Goal: Check status: Check status

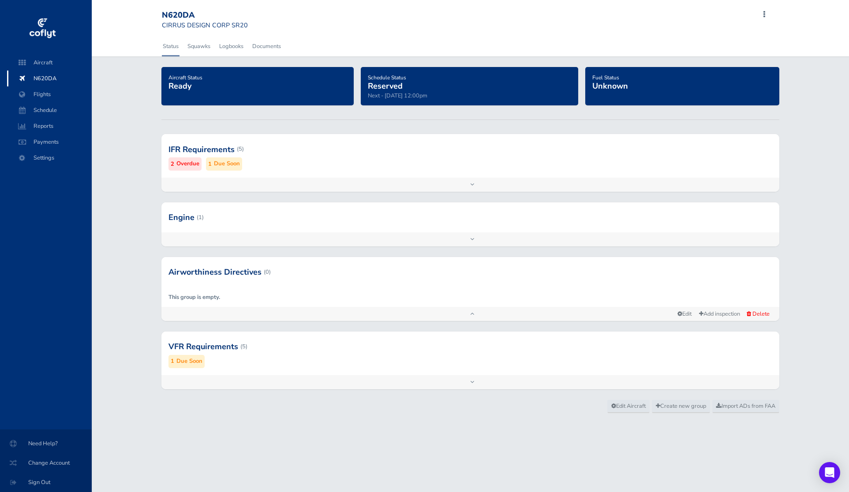
click at [340, 158] on div at bounding box center [471, 149] width 618 height 43
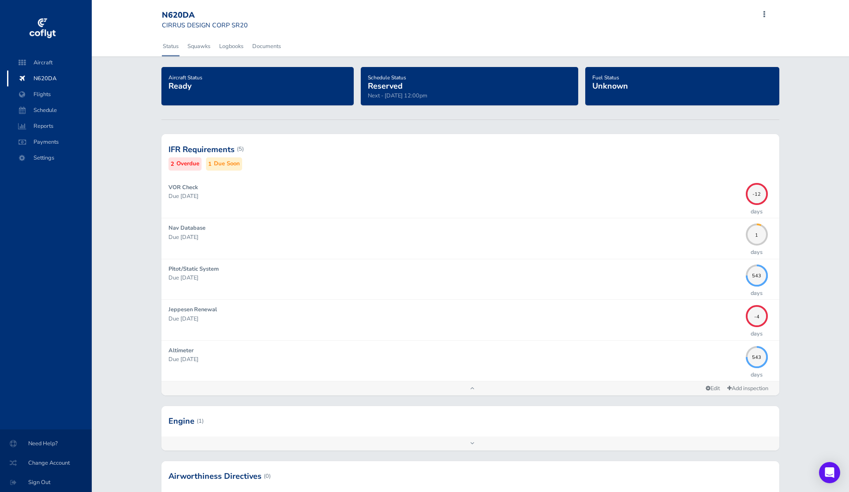
scroll to position [156, 0]
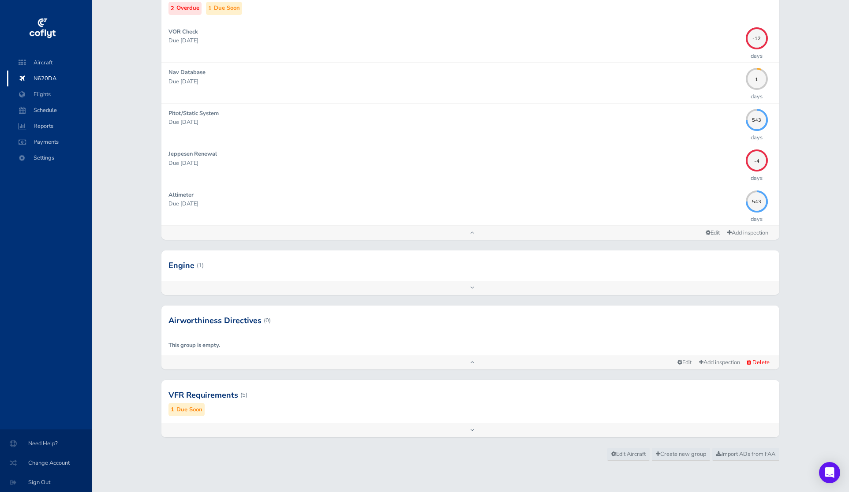
click at [596, 396] on div at bounding box center [471, 395] width 618 height 43
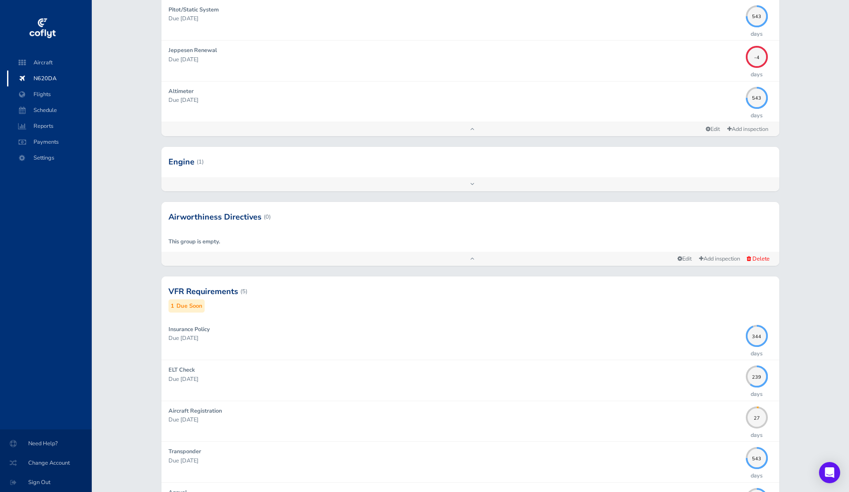
scroll to position [281, 0]
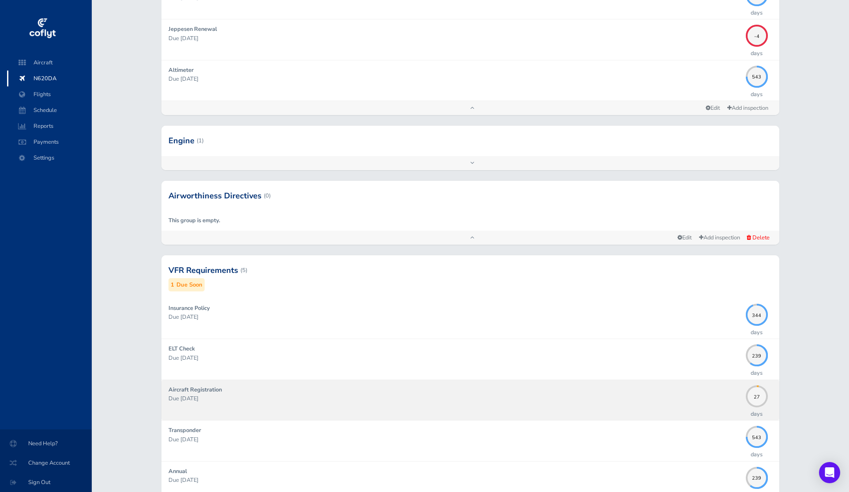
click at [685, 400] on p "Due [DATE]" at bounding box center [455, 399] width 573 height 9
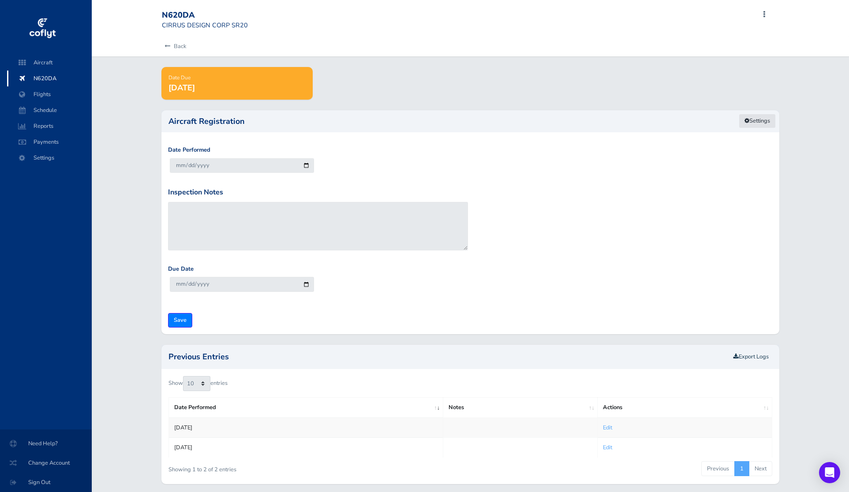
click at [759, 120] on link "Settings" at bounding box center [757, 121] width 37 height 15
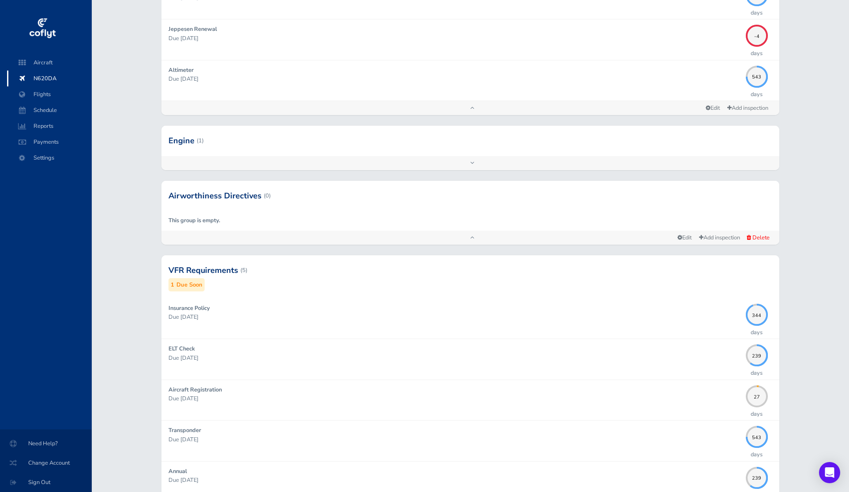
scroll to position [360, 0]
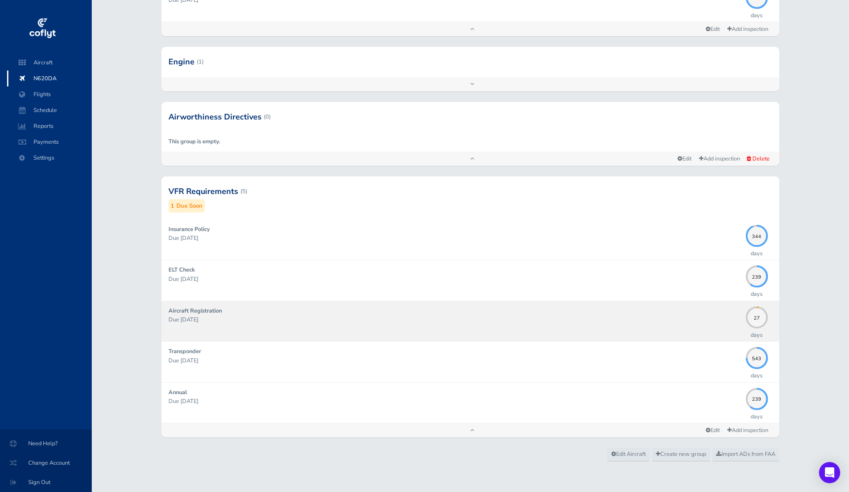
click at [342, 321] on p "Due [DATE]" at bounding box center [455, 320] width 573 height 9
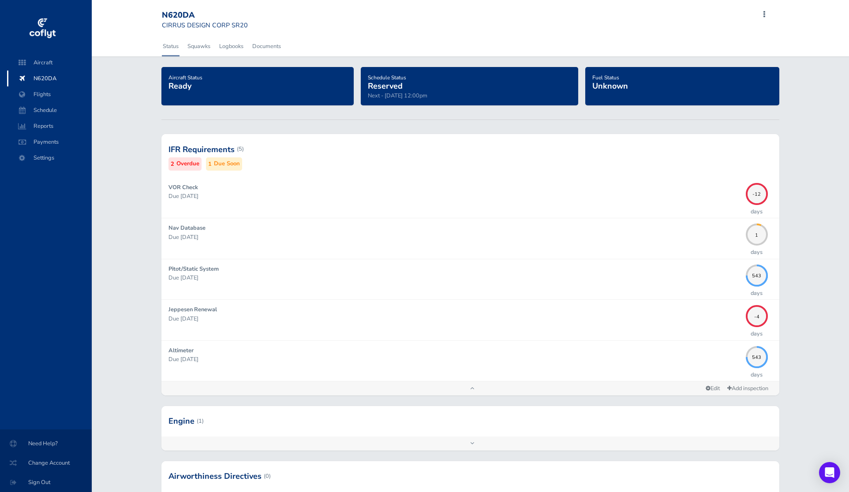
scroll to position [360, 0]
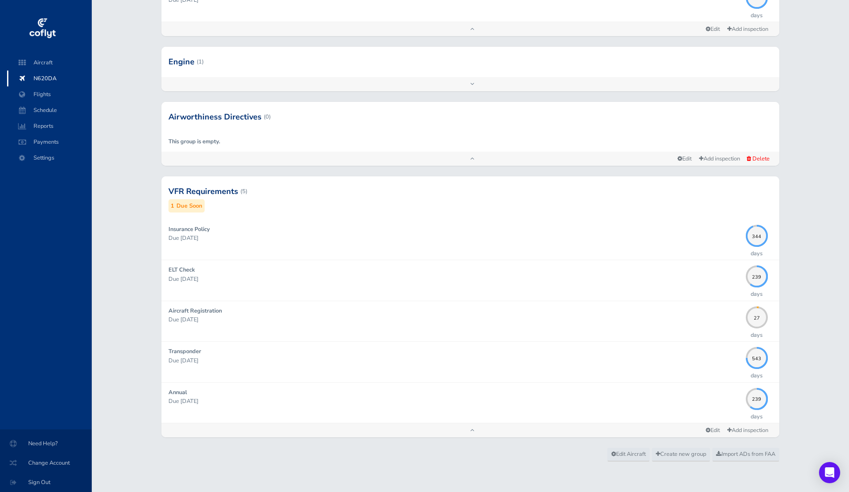
click at [827, 258] on div "Aircraft Status Ready Schedule Status Reserved Next - [DATE] 12:00pm Fuel Statu…" at bounding box center [471, 77] width 758 height 741
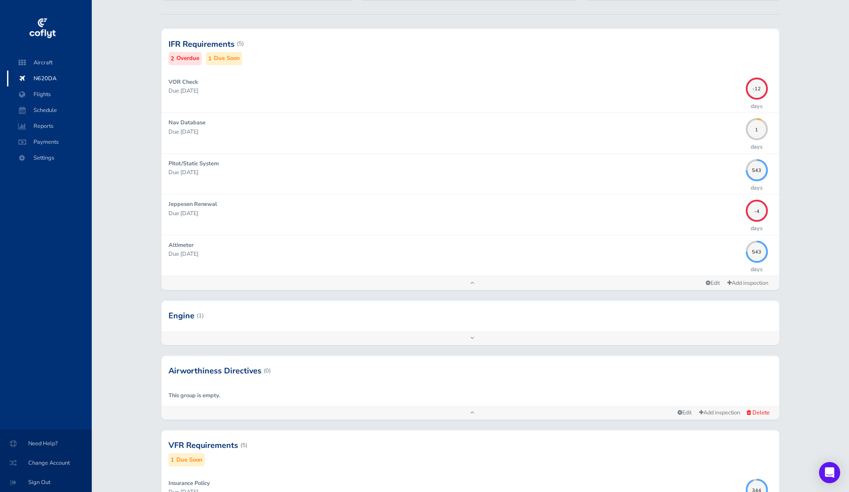
scroll to position [0, 0]
